Goal: Find specific page/section: Find specific page/section

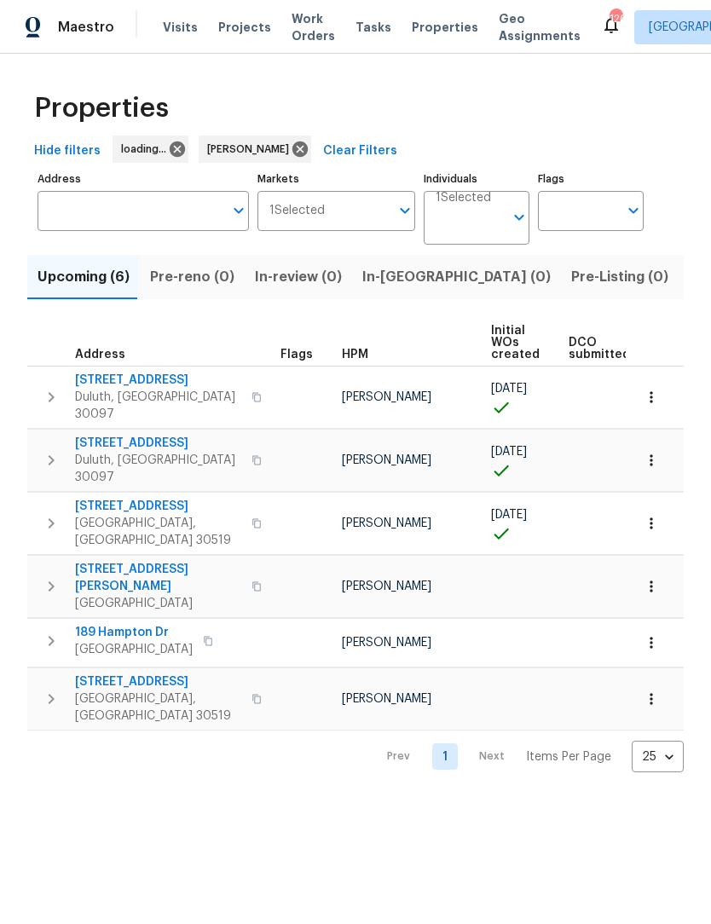
click at [165, 222] on input "Address" at bounding box center [131, 211] width 186 height 40
click at [212, 205] on input "Address" at bounding box center [131, 211] width 186 height 40
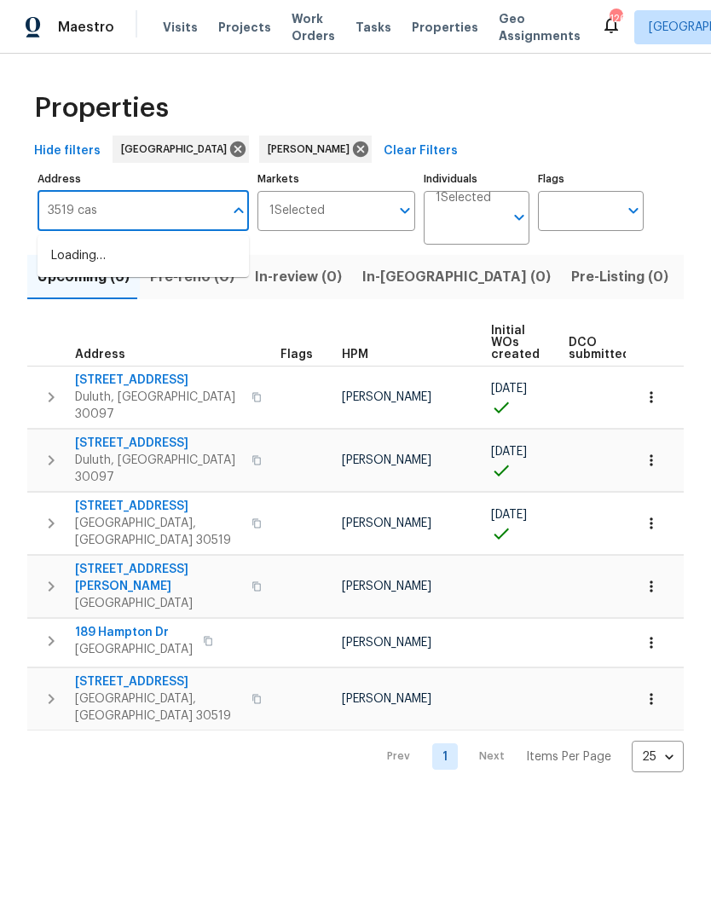
type input "3519 cast"
click at [188, 256] on li "[STREET_ADDRESS][PERSON_NAME]" at bounding box center [143, 265] width 211 height 46
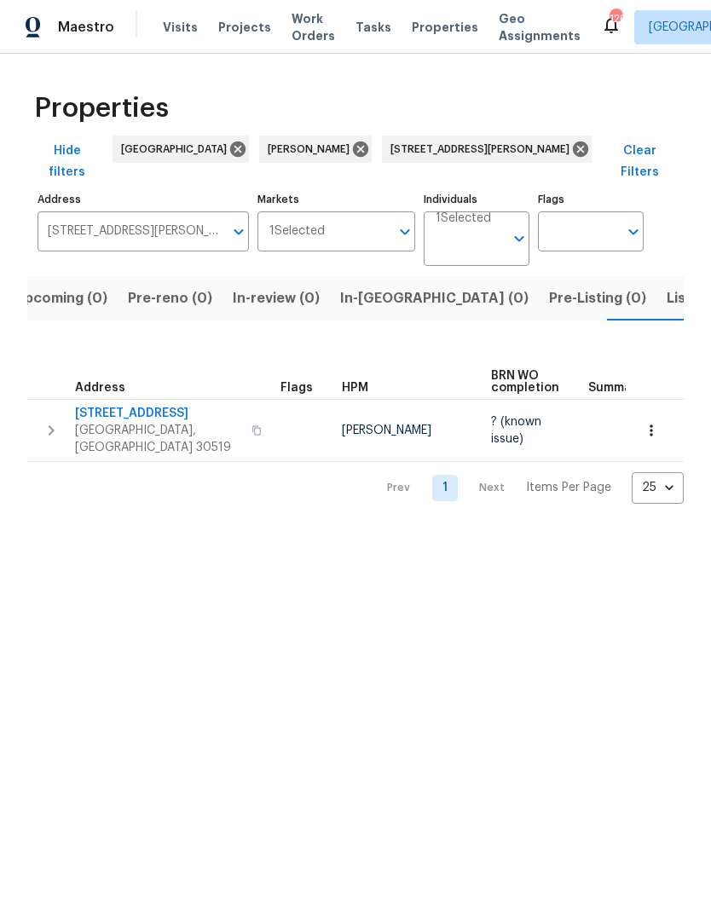
scroll to position [0, 27]
click at [157, 405] on span "[STREET_ADDRESS]" at bounding box center [158, 413] width 166 height 17
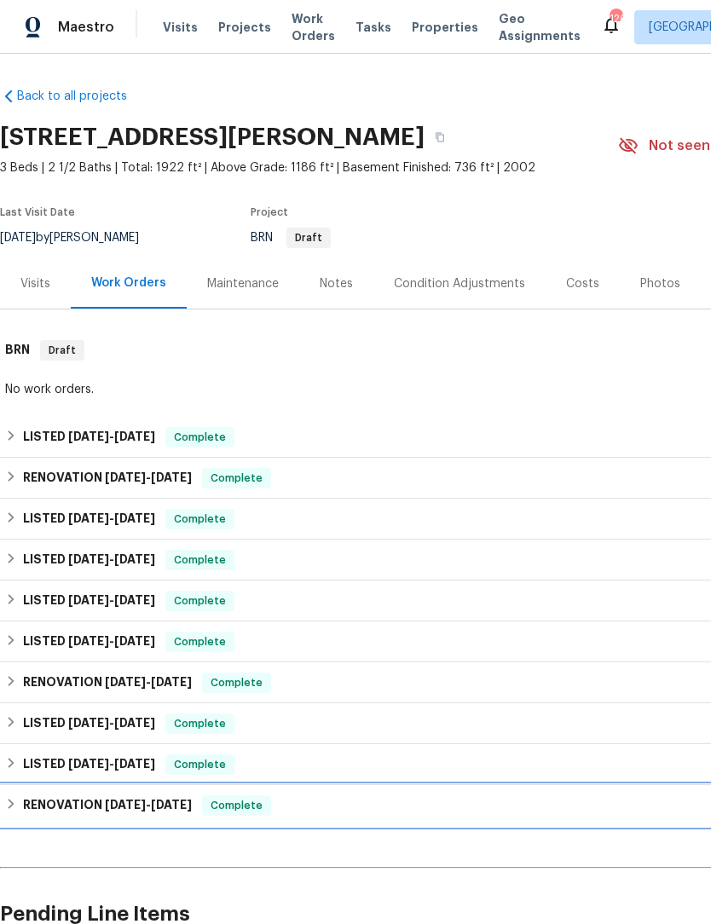
click at [26, 797] on h6 "RENOVATION 1/31/25 - 2/13/25" at bounding box center [107, 805] width 169 height 20
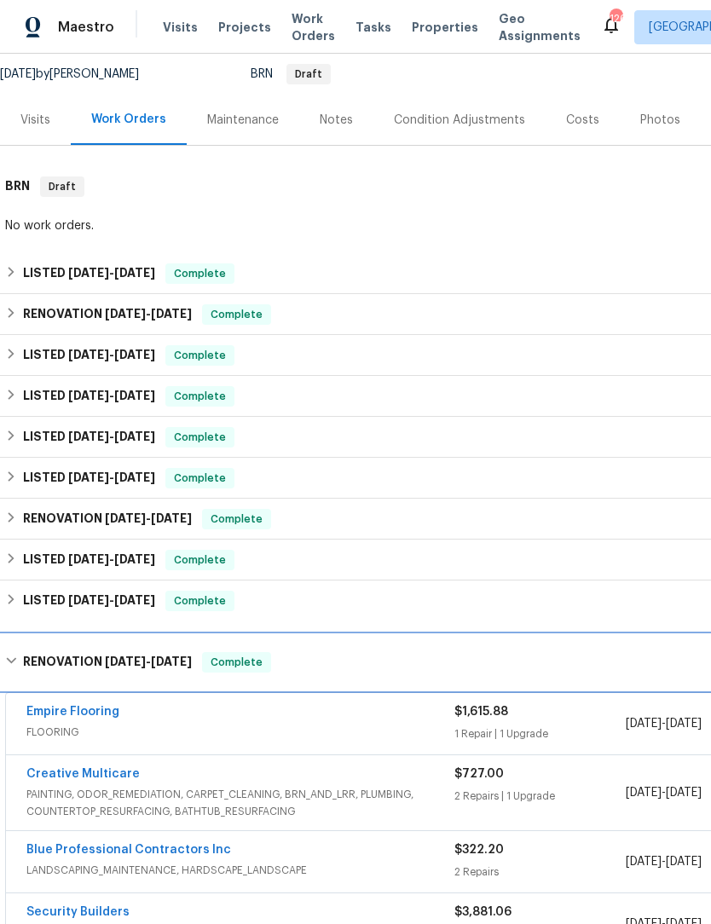
scroll to position [162, 0]
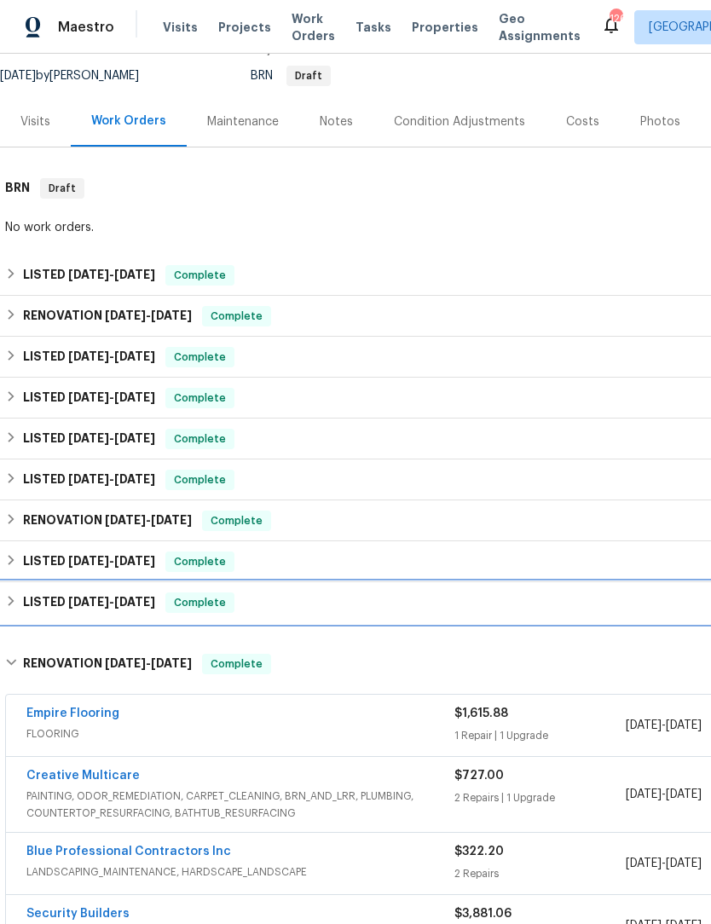
click at [20, 607] on div "LISTED 2/13/25 - 2/19/25 Complete" at bounding box center [481, 602] width 953 height 20
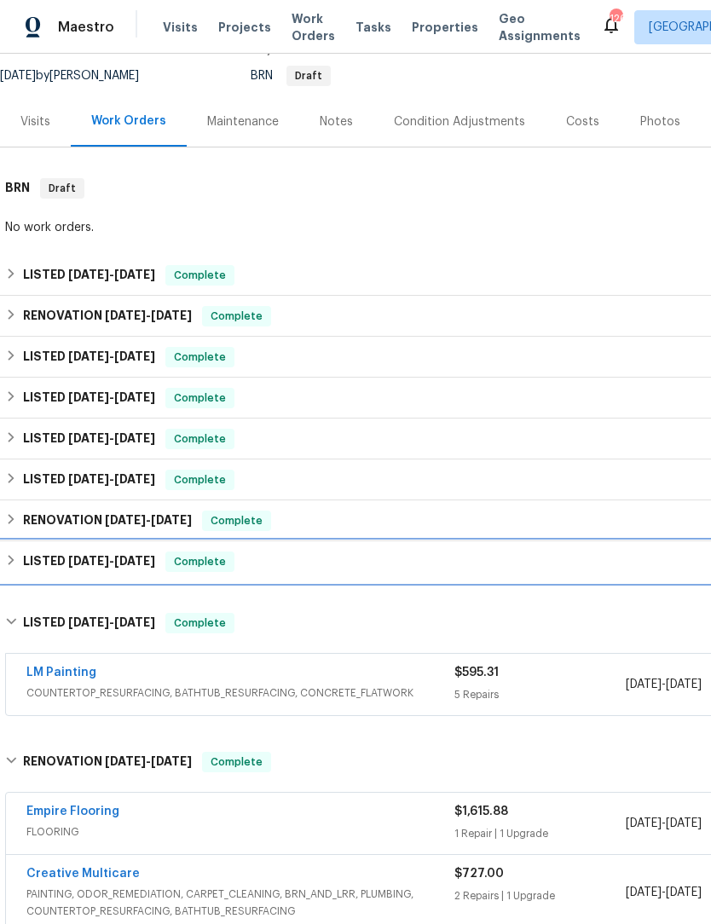
click at [20, 561] on div "LISTED 3/14/25 - 4/2/25 Complete" at bounding box center [481, 561] width 953 height 20
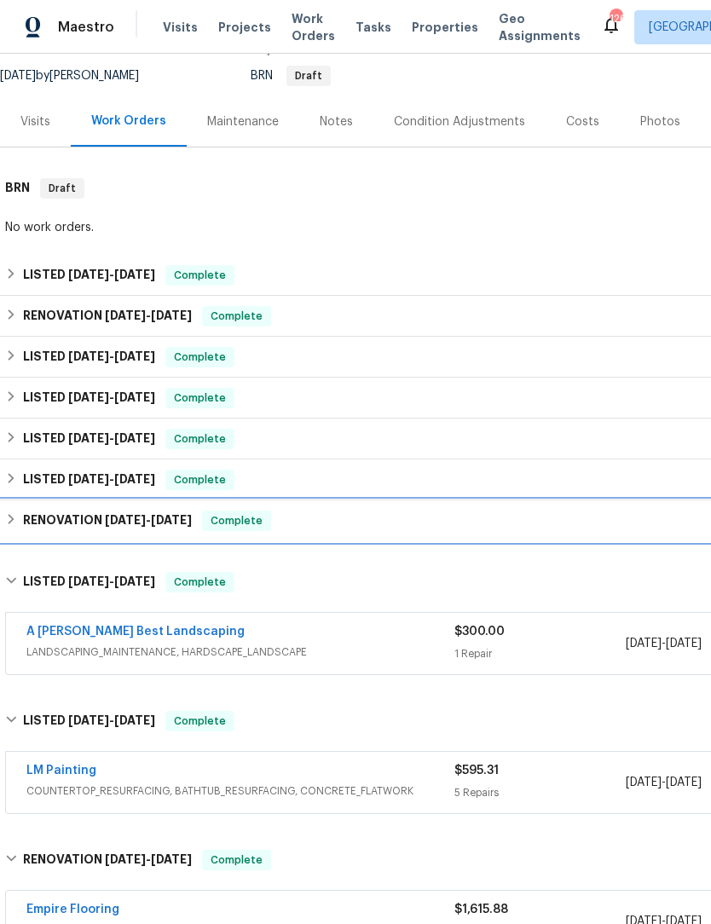
click at [19, 520] on div "RENOVATION 4/22/25 - 4/25/25 Complete" at bounding box center [481, 521] width 953 height 20
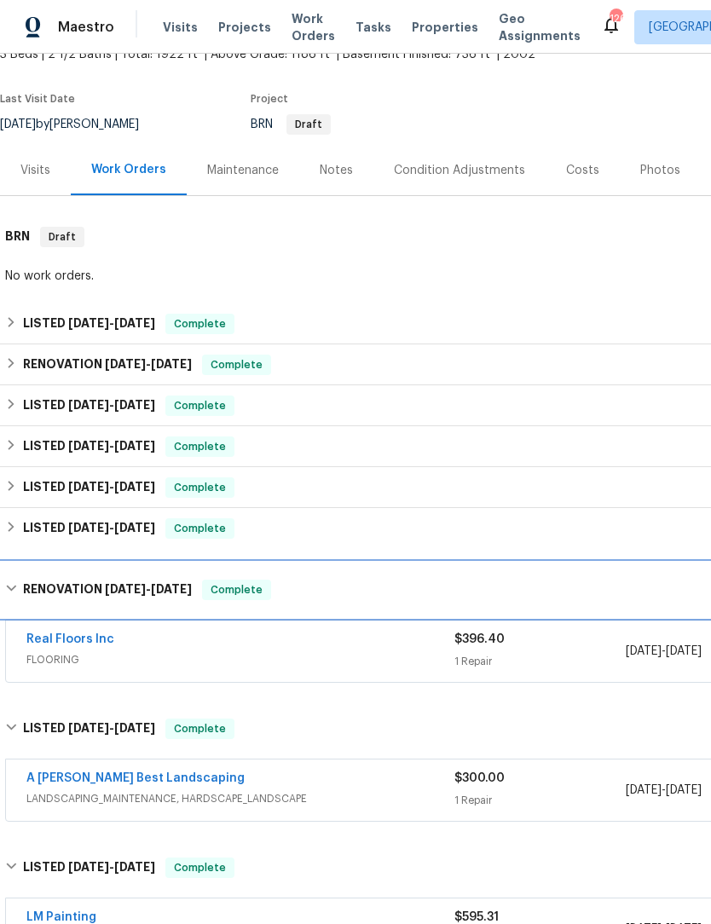
scroll to position [109, 0]
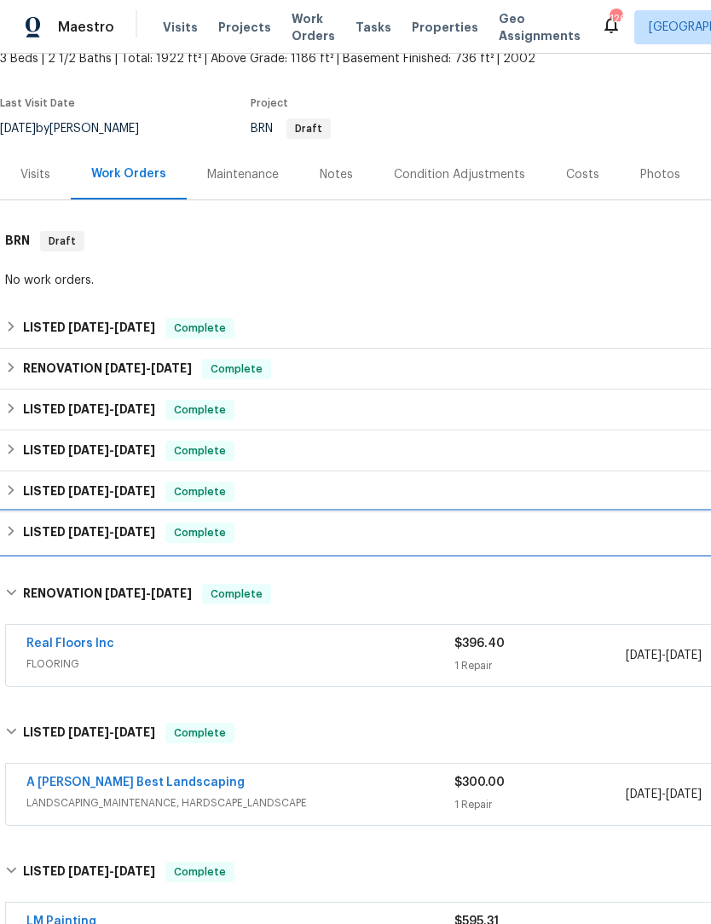
click at [24, 539] on h6 "LISTED 4/22/25 - 4/24/25" at bounding box center [89, 533] width 132 height 20
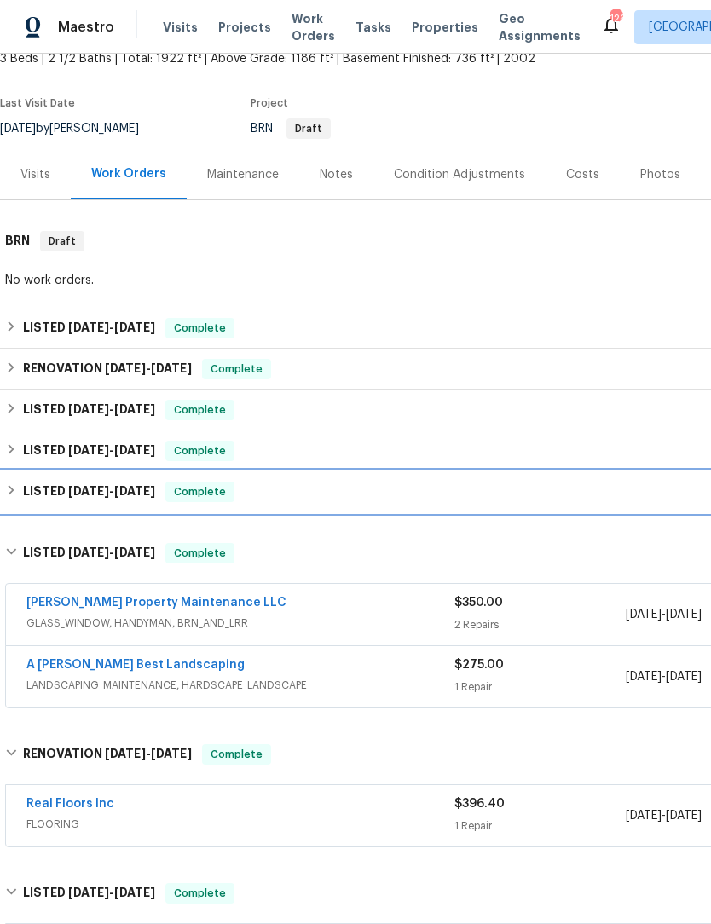
click at [21, 505] on div "LISTED 6/17/25 - 6/30/25 Complete" at bounding box center [481, 491] width 963 height 41
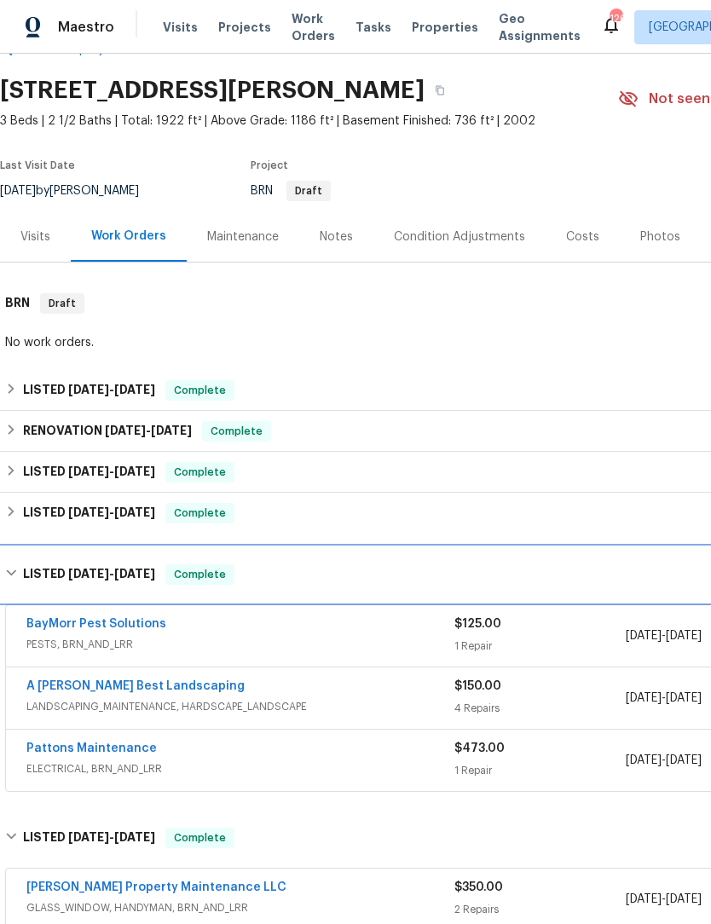
scroll to position [47, 0]
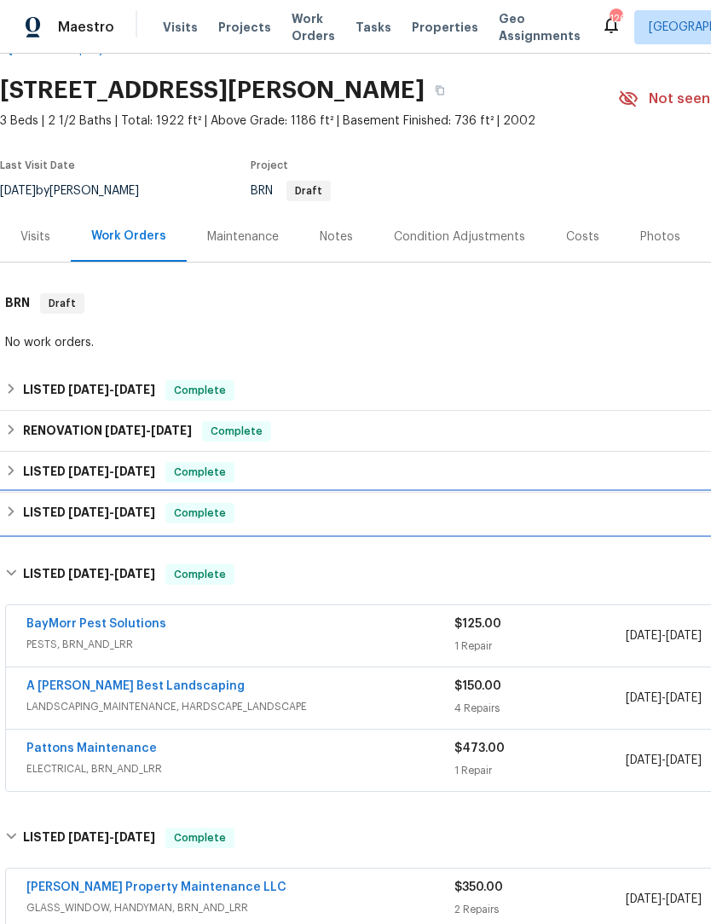
click at [20, 512] on div "LISTED 8/13/25 - 8/15/25 Complete" at bounding box center [481, 513] width 953 height 20
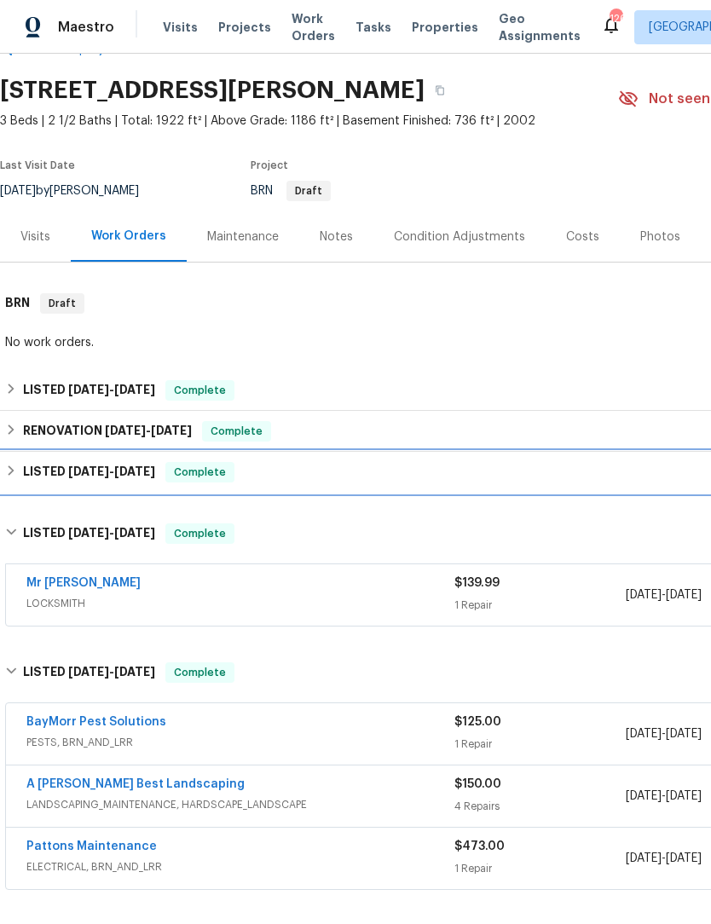
click at [24, 476] on h6 "LISTED 8/27/25 - 9/6/25" at bounding box center [89, 472] width 132 height 20
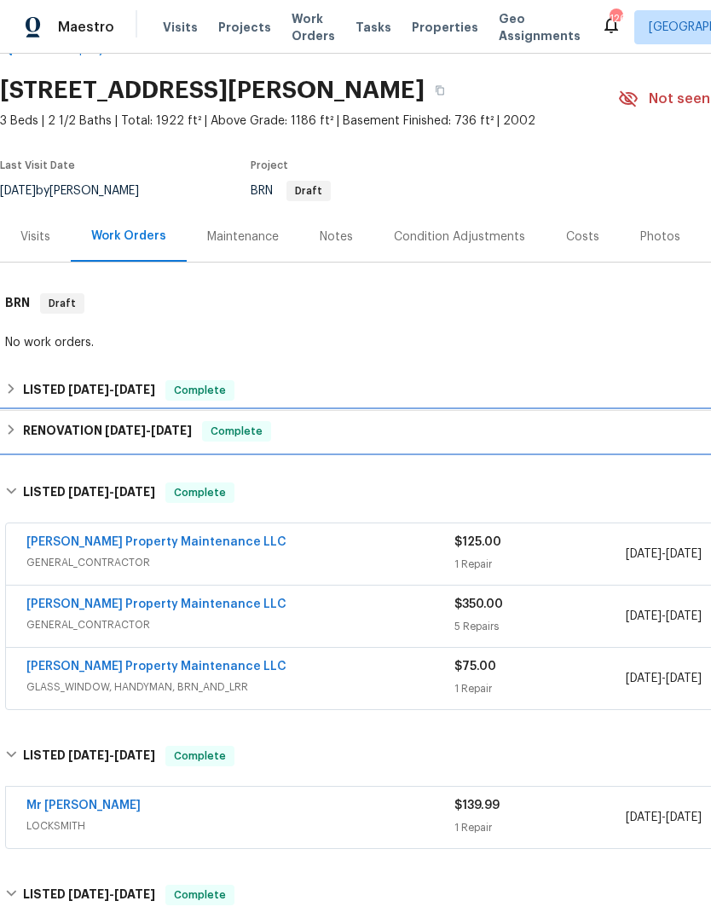
click at [24, 436] on h6 "RENOVATION 9/8/25 - 9/19/25" at bounding box center [107, 431] width 169 height 20
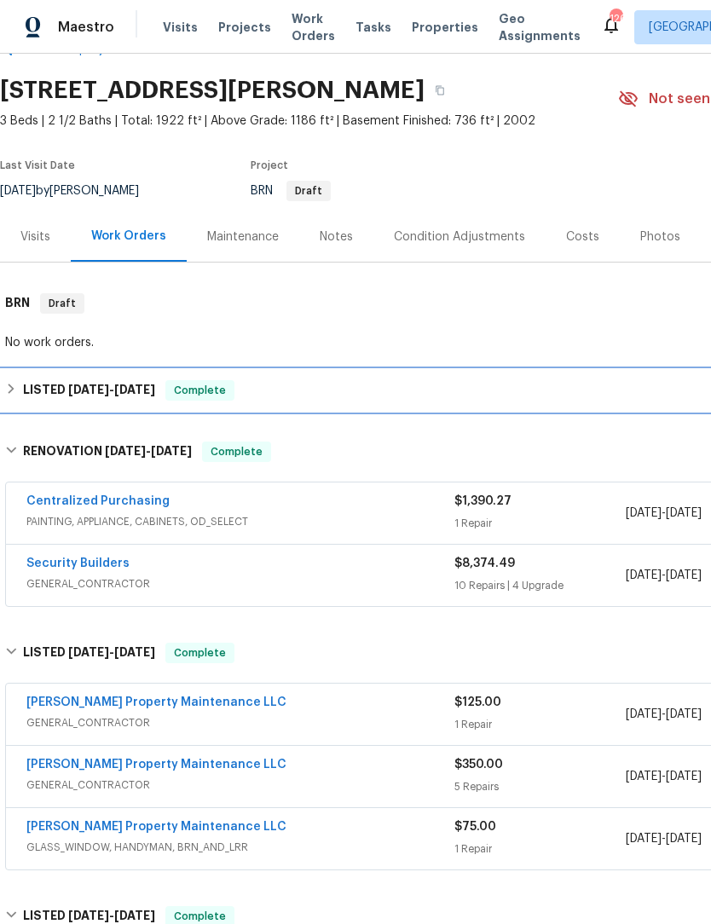
click at [19, 394] on div "LISTED 9/22/25 - 9/24/25 Complete" at bounding box center [481, 390] width 953 height 20
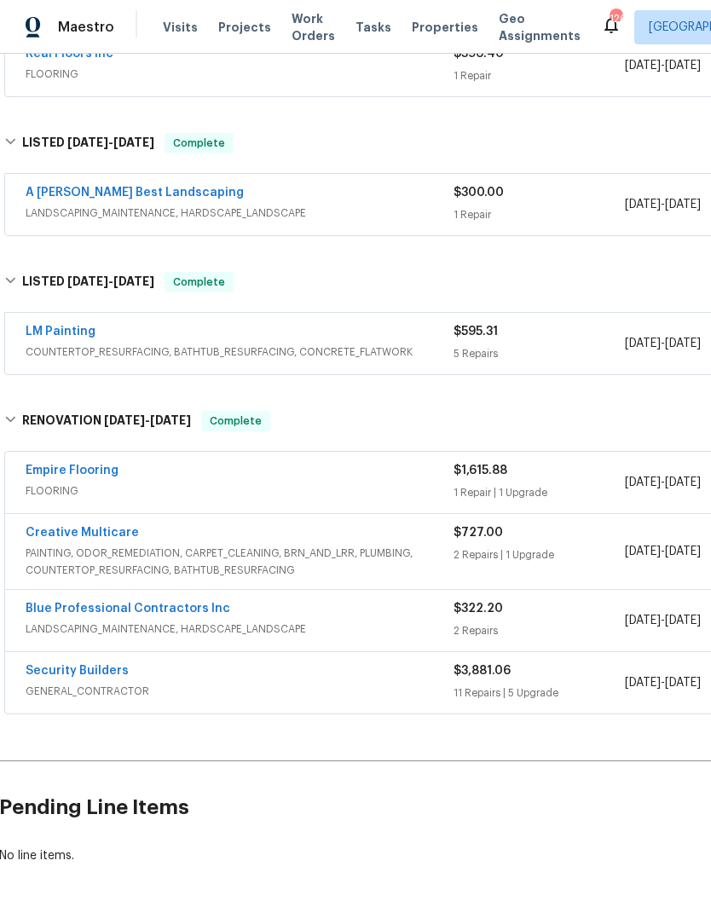
scroll to position [1646, 1]
click at [71, 666] on link "Security Builders" at bounding box center [77, 672] width 103 height 12
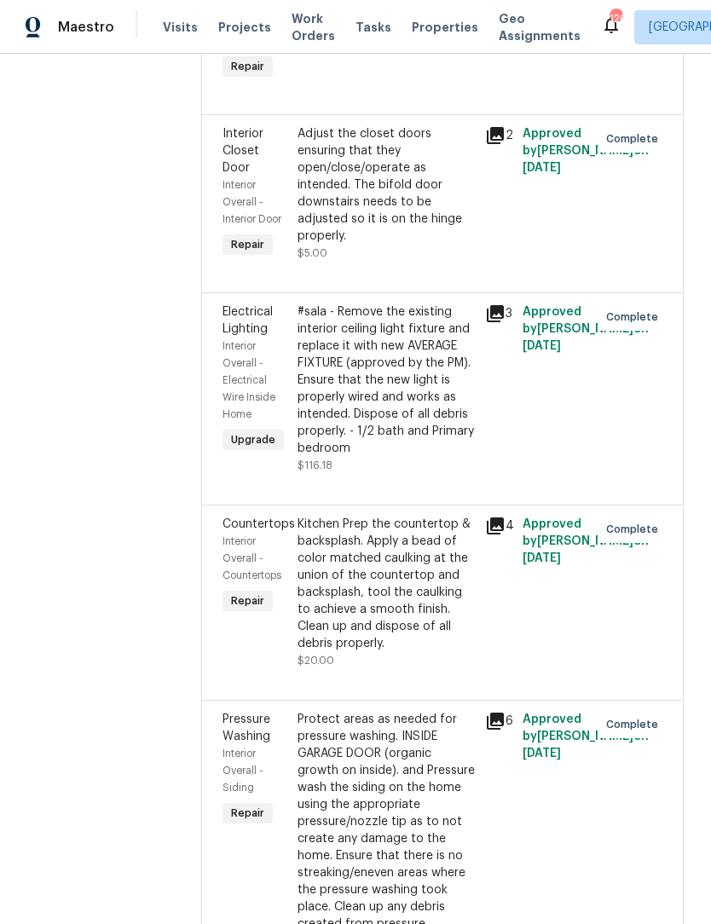
scroll to position [1650, 0]
